Goal: Find contact information: Find contact information

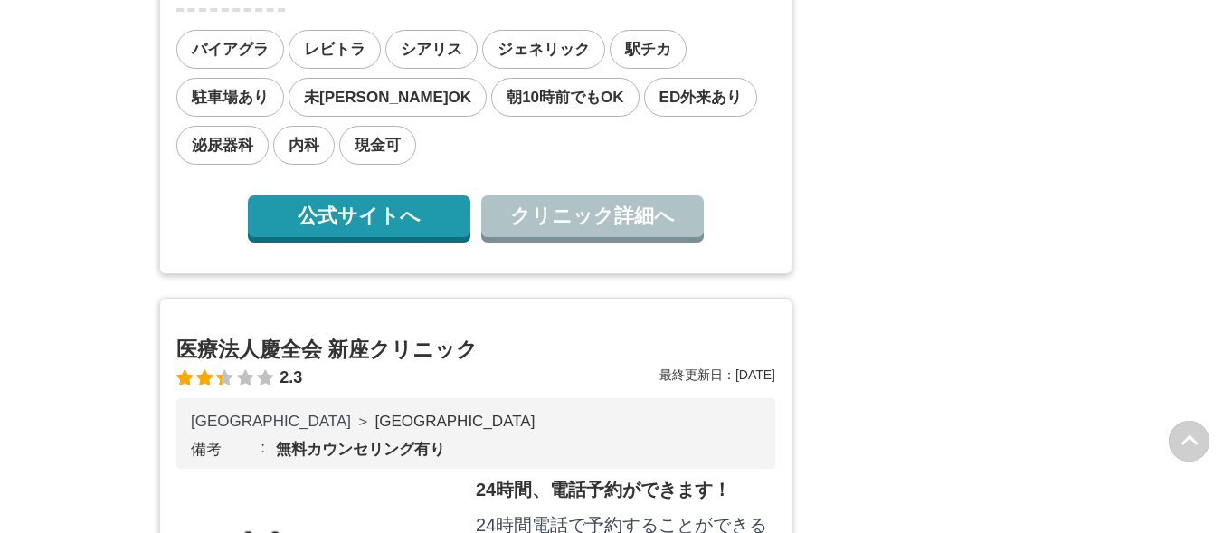
scroll to position [2081, 0]
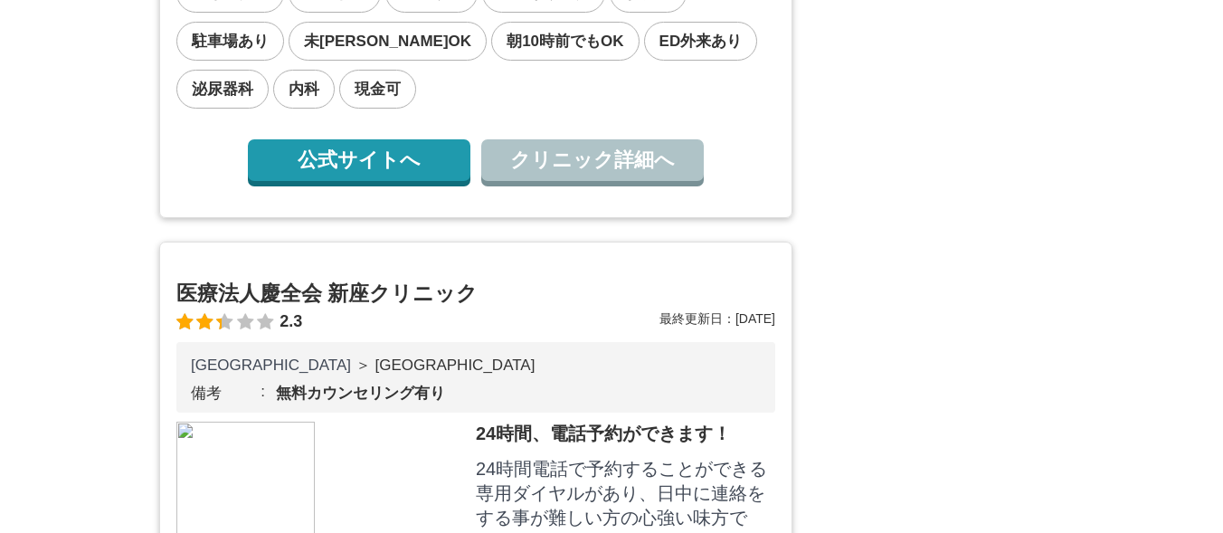
click at [433, 181] on link "公式サイトへ" at bounding box center [359, 160] width 223 height 42
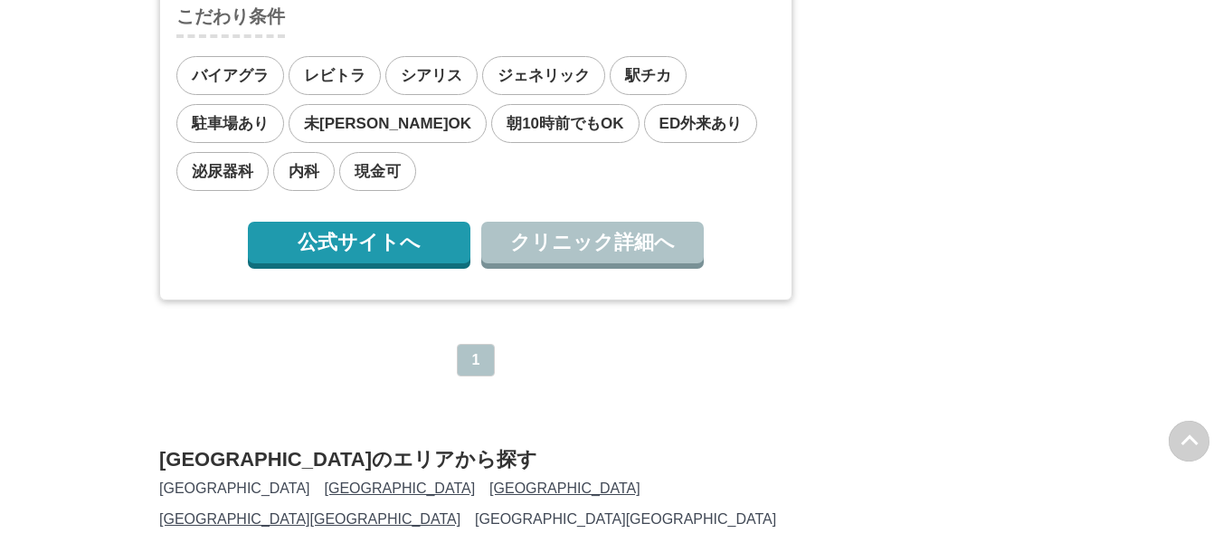
scroll to position [1990, 0]
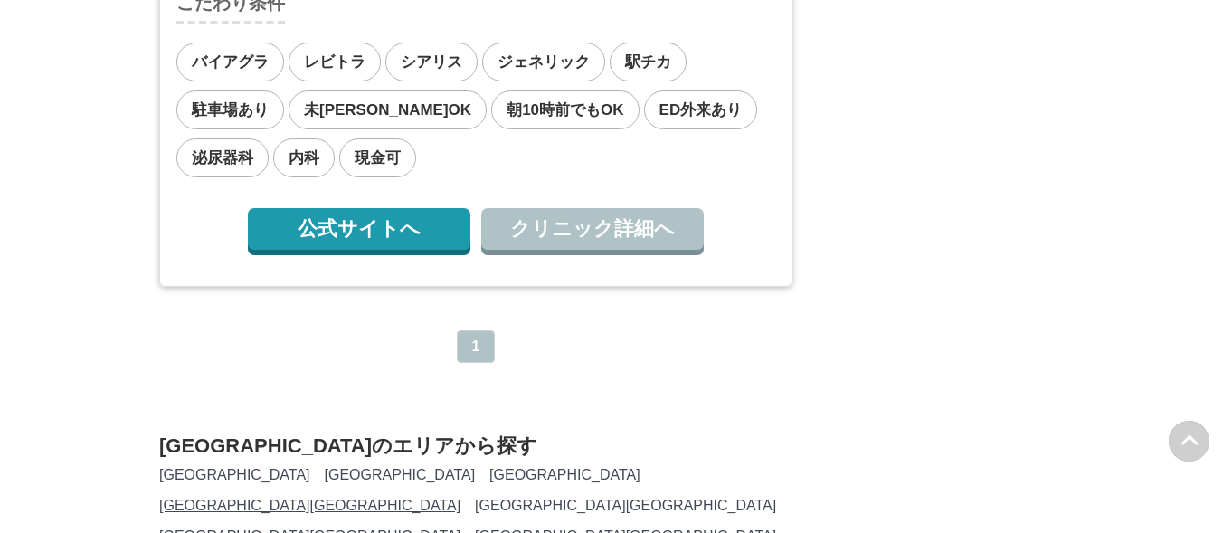
click at [395, 250] on link "公式サイトへ" at bounding box center [359, 229] width 223 height 42
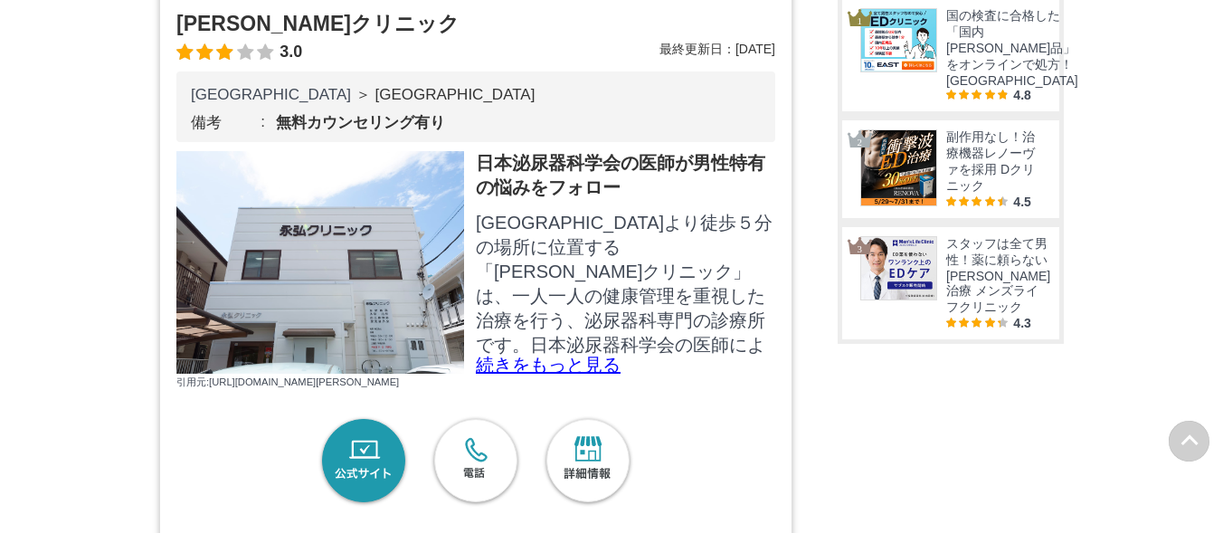
scroll to position [1357, 0]
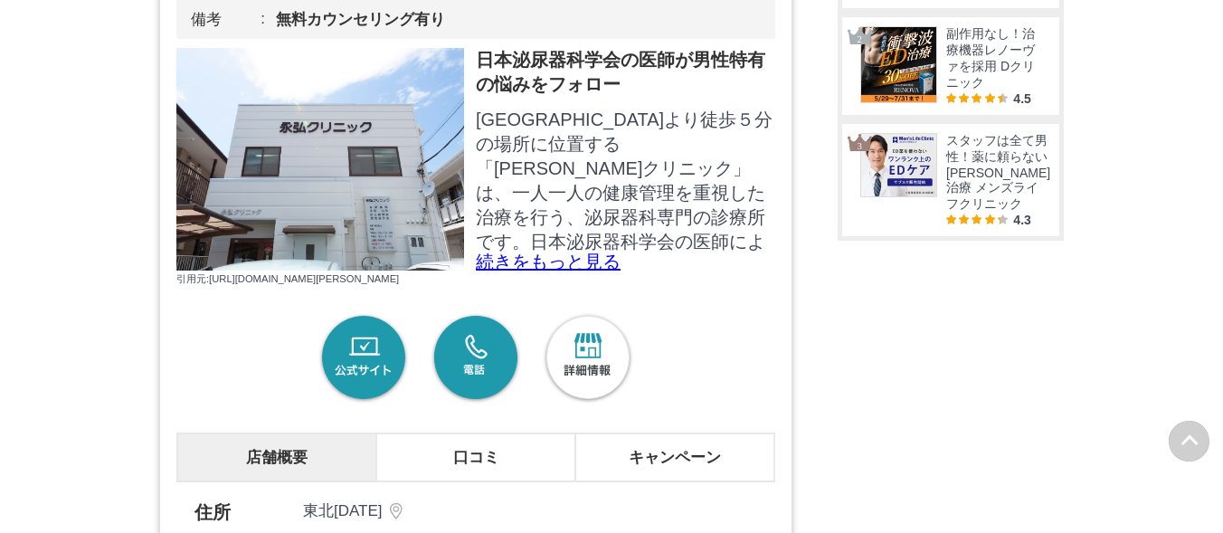
click at [476, 405] on link "電話" at bounding box center [476, 358] width 94 height 94
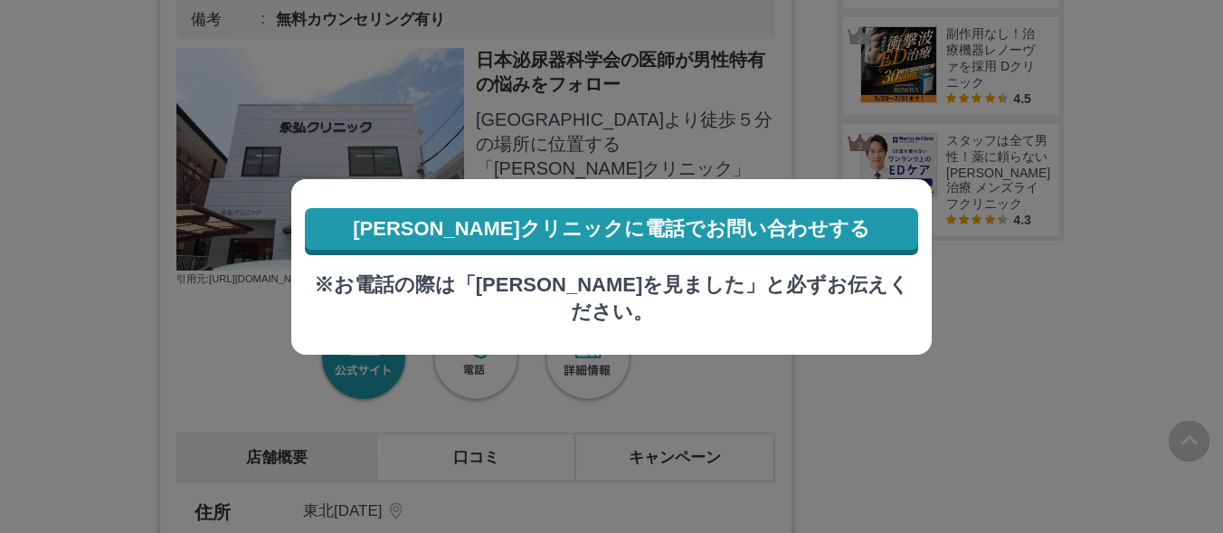
click at [652, 232] on link "永弘クリニックに電話でお問い合わせする" at bounding box center [611, 229] width 613 height 42
click at [590, 318] on div "永弘クリニックに電話でお問い合わせする ※お電話の際は「MOTEOを見ました」と必ずお伝えください。" at bounding box center [611, 266] width 640 height 175
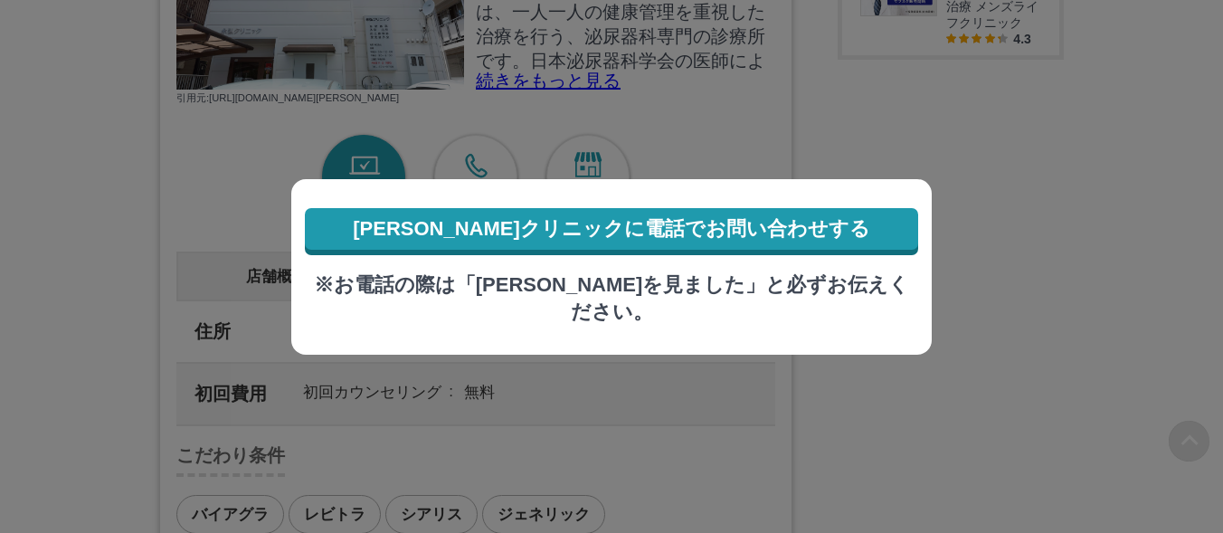
click at [104, 275] on div at bounding box center [611, 266] width 1223 height 533
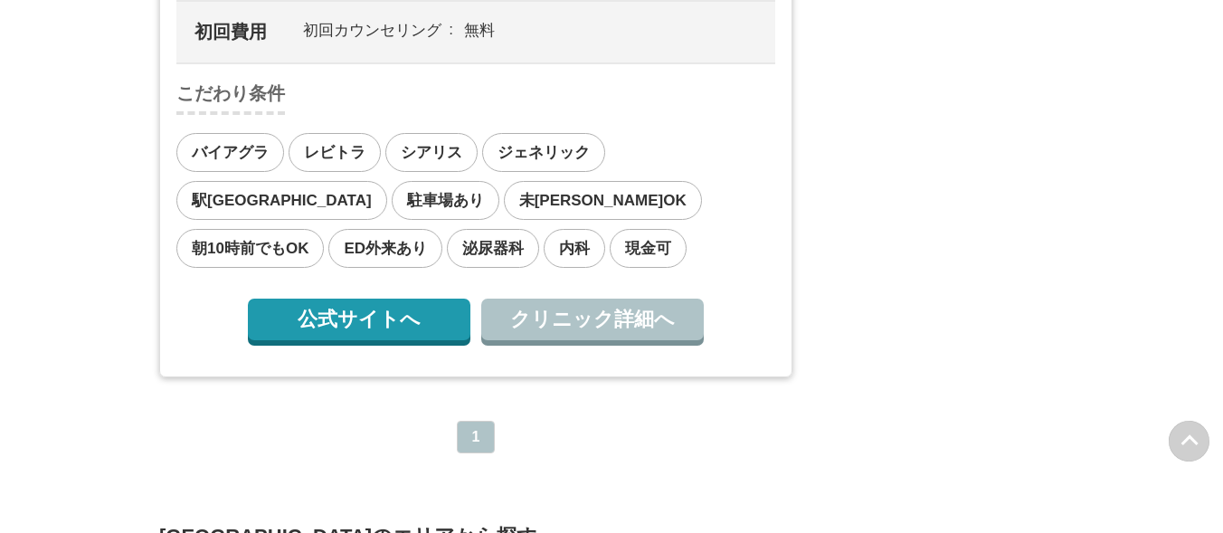
scroll to position [2261, 0]
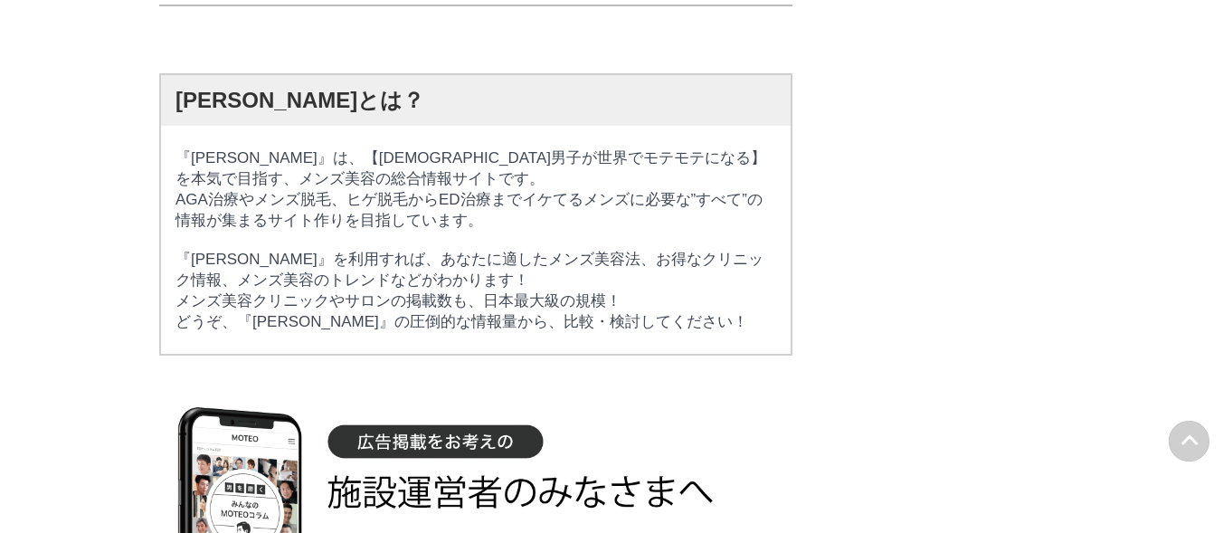
scroll to position [3437, 0]
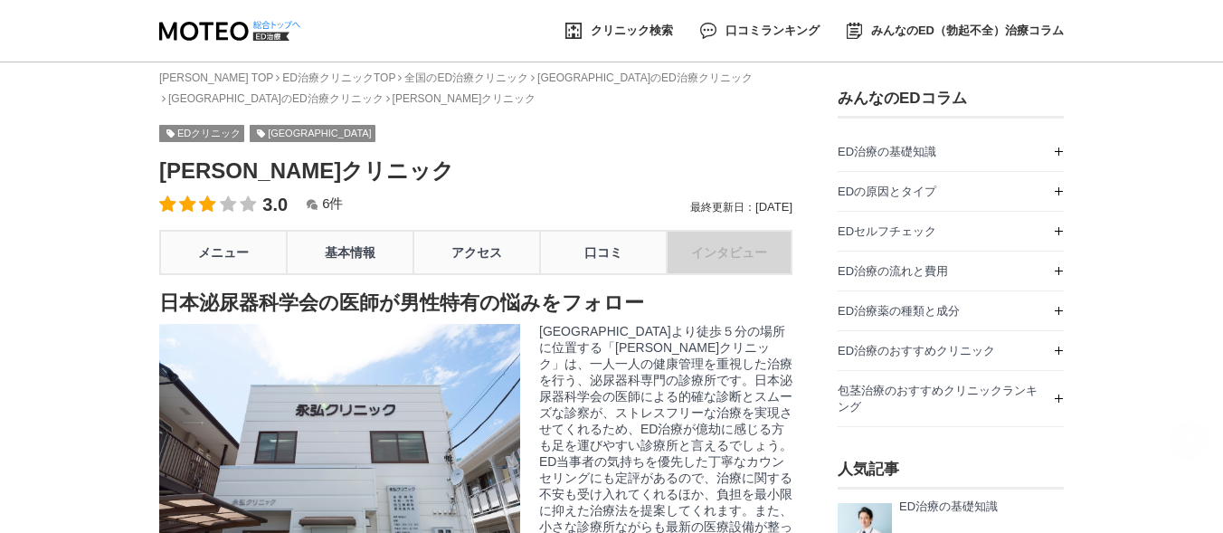
scroll to position [3437, 0]
drag, startPoint x: 318, startPoint y: 166, endPoint x: 161, endPoint y: 170, distance: 157.4
click at [161, 170] on h1 "[PERSON_NAME]クリニック" at bounding box center [475, 170] width 633 height 29
copy h1 "[PERSON_NAME]クリニック"
